Goal: Transaction & Acquisition: Book appointment/travel/reservation

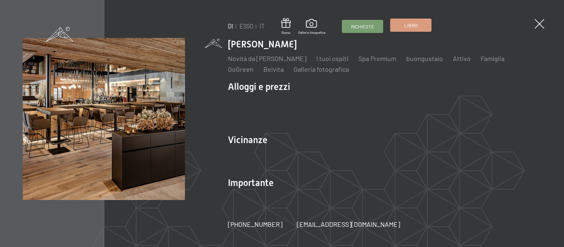
click at [408, 27] on font "Libro" at bounding box center [410, 25] width 13 height 6
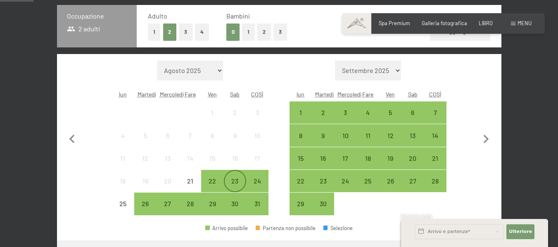
scroll to position [165, 0]
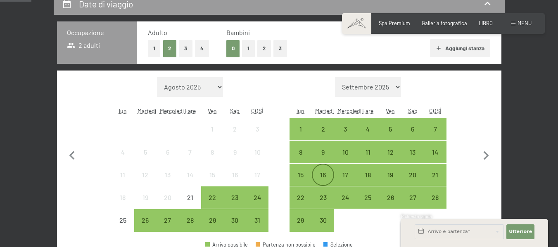
click at [326, 173] on font "16" at bounding box center [323, 175] width 6 height 8
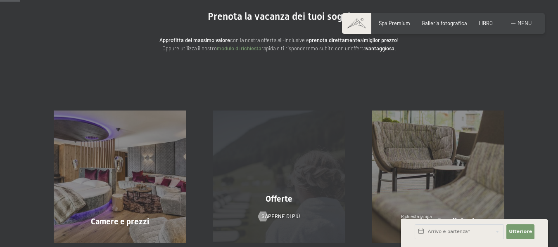
scroll to position [0, 0]
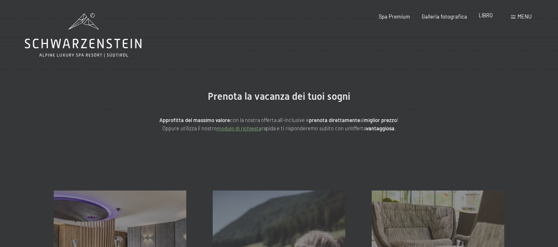
click at [480, 17] on font "LIBRO" at bounding box center [485, 15] width 14 height 7
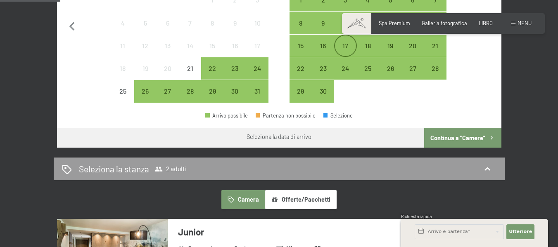
click at [344, 43] on font "17" at bounding box center [345, 46] width 6 height 8
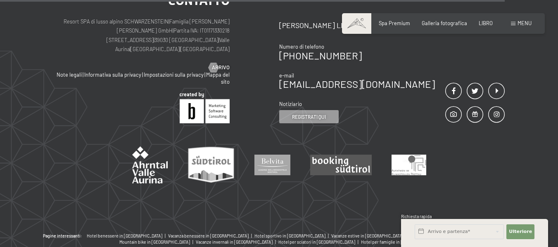
scroll to position [401, 0]
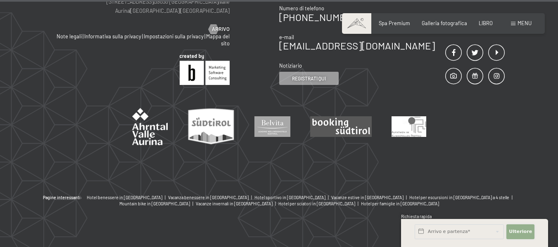
click at [514, 234] on font "Ulteriore" at bounding box center [520, 231] width 23 height 5
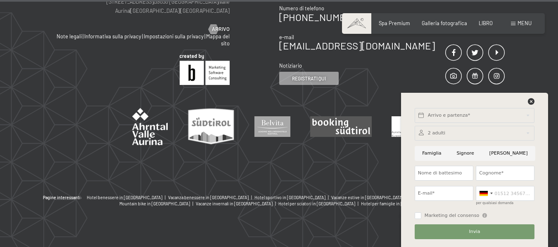
click at [327, 135] on div at bounding box center [279, 126] width 451 height 37
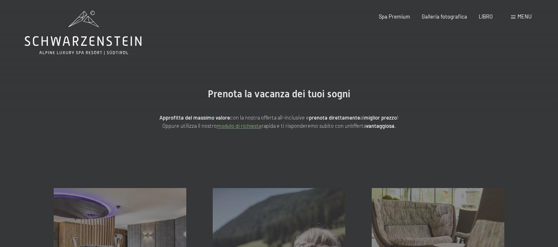
scroll to position [0, 0]
